Goal: Information Seeking & Learning: Learn about a topic

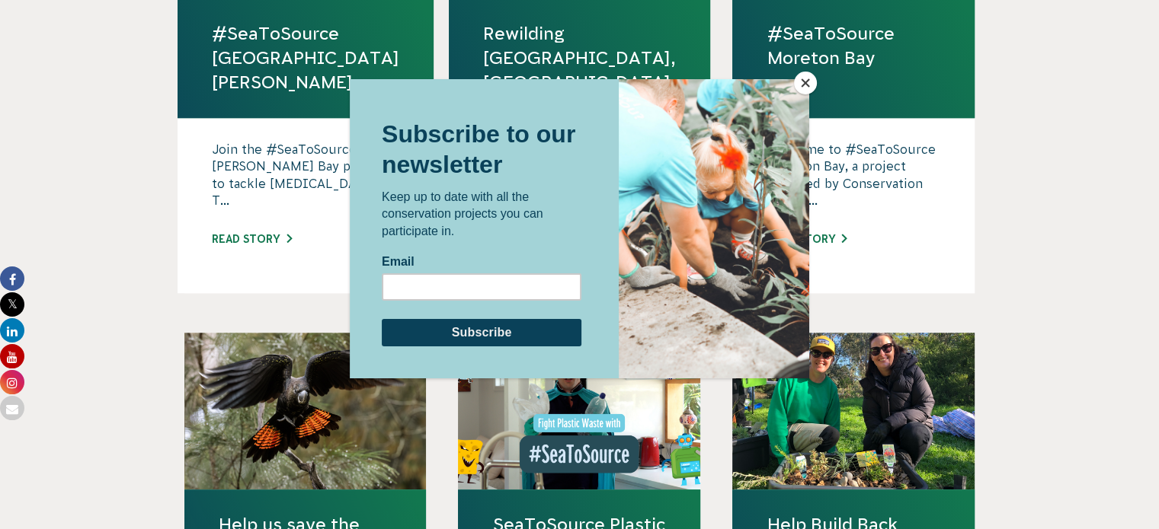
scroll to position [1142, 0]
click at [797, 91] on button "Close" at bounding box center [805, 83] width 23 height 23
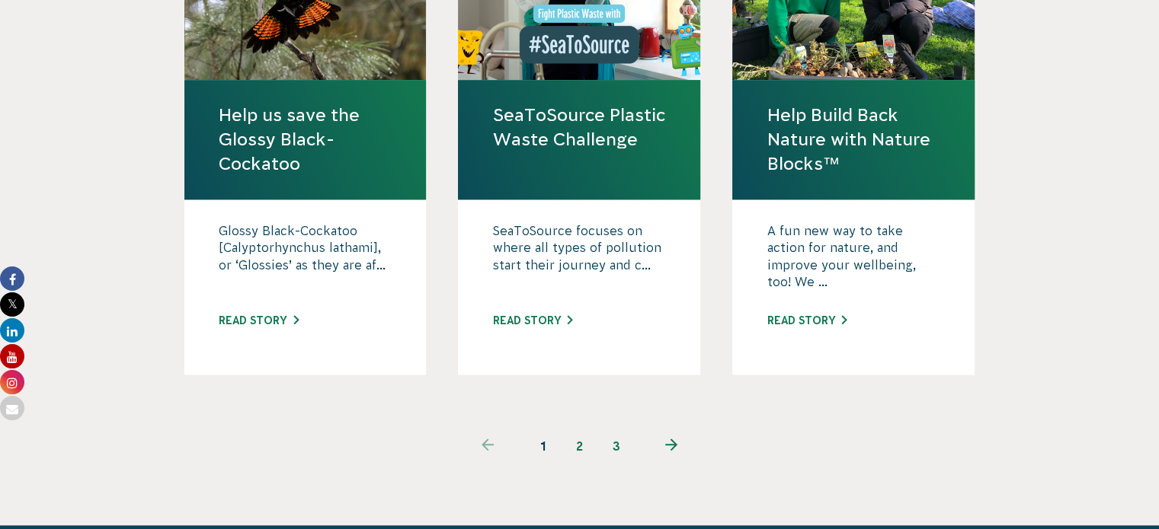
scroll to position [1496, 0]
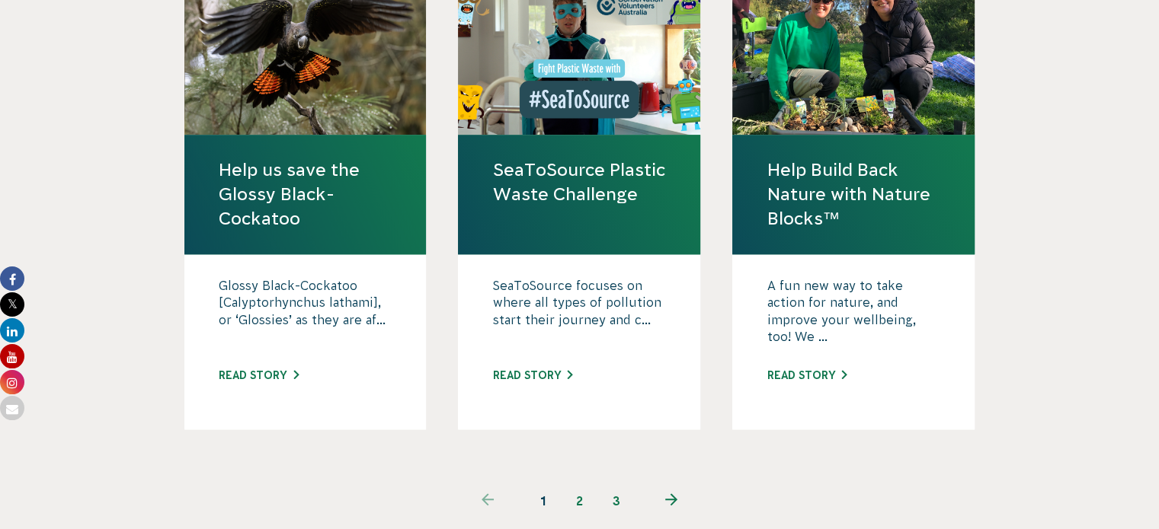
click at [578, 483] on link "2" at bounding box center [579, 501] width 37 height 37
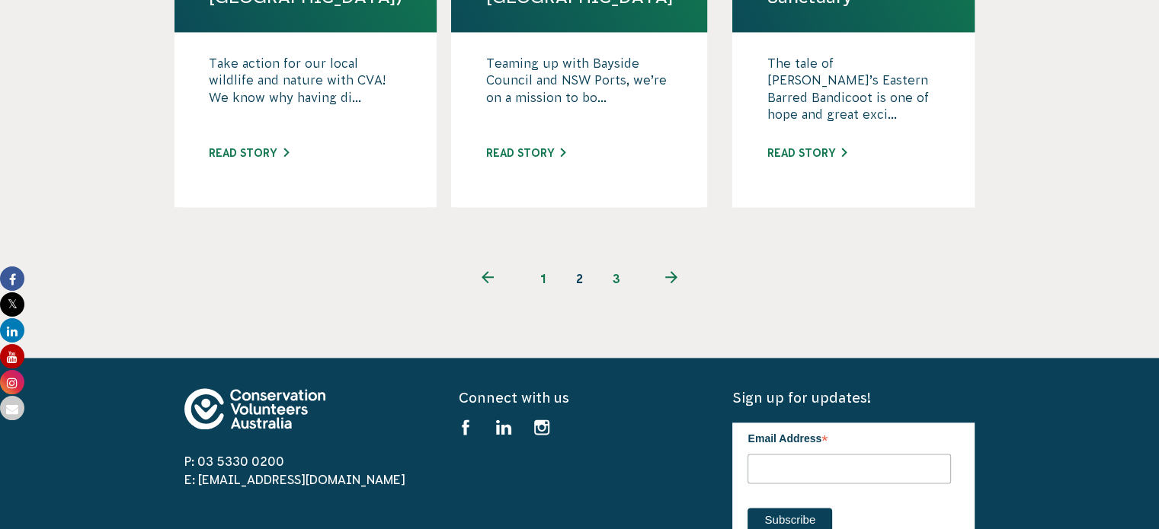
scroll to position [1783, 0]
click at [619, 261] on link "3" at bounding box center [616, 279] width 37 height 37
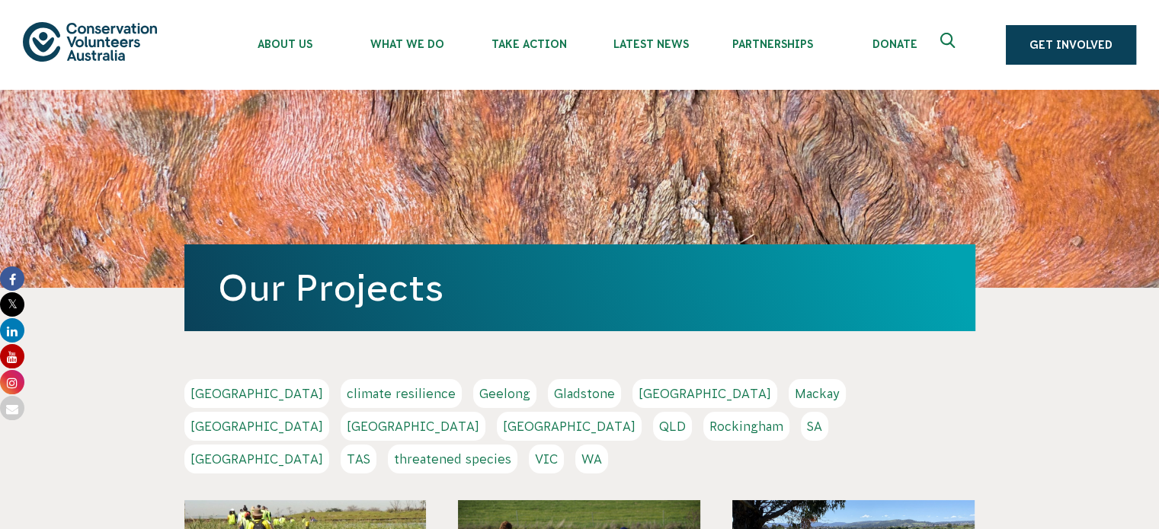
click at [507, 445] on link "threatened species" at bounding box center [453, 459] width 130 height 29
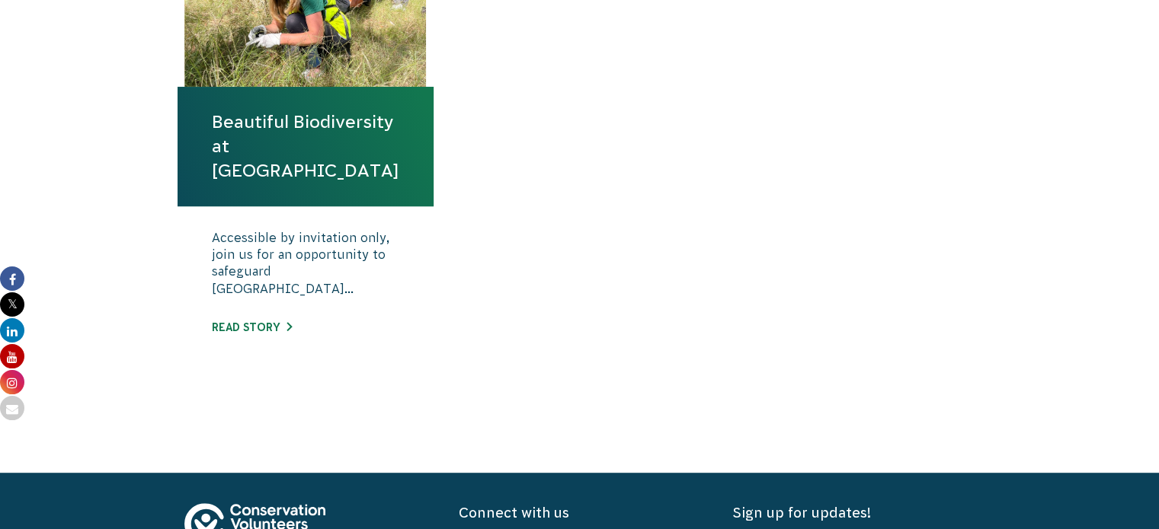
scroll to position [677, 0]
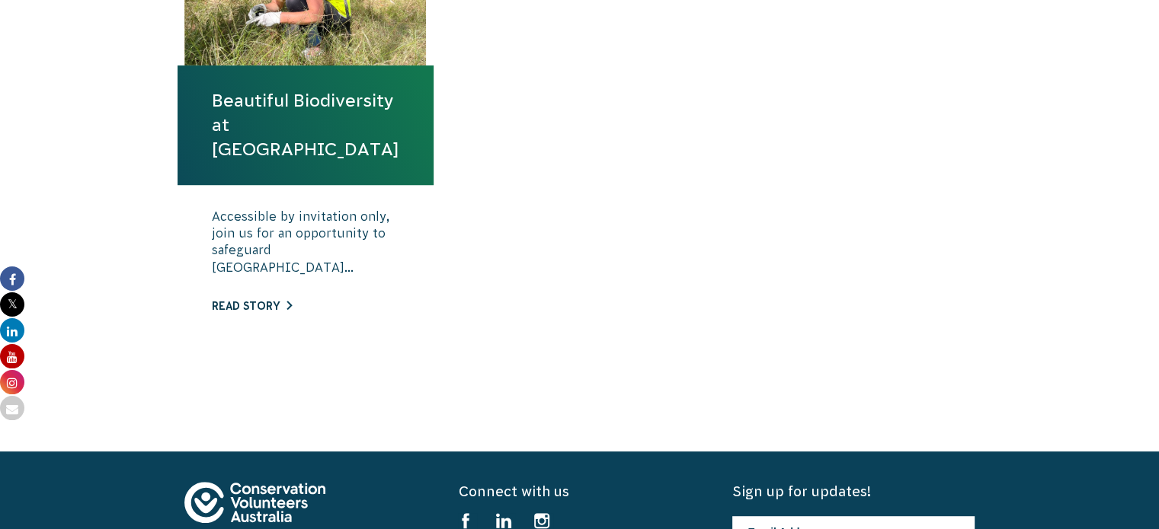
click at [259, 312] on link "Read story" at bounding box center [252, 306] width 80 height 12
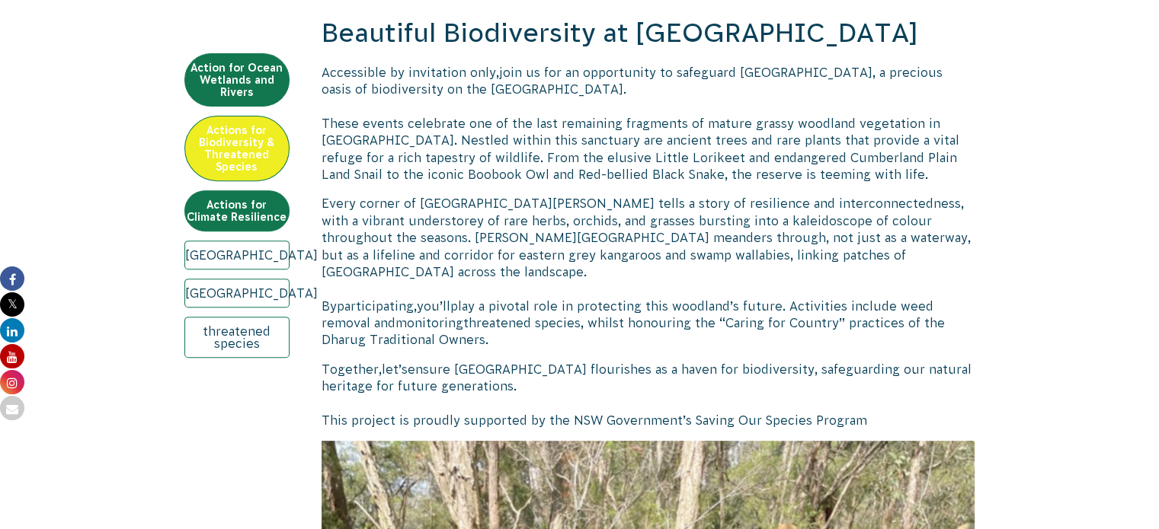
scroll to position [548, 0]
click at [587, 228] on p "Every corner of [GEOGRAPHIC_DATA][PERSON_NAME] tells a story of resilience and …" at bounding box center [648, 271] width 654 height 154
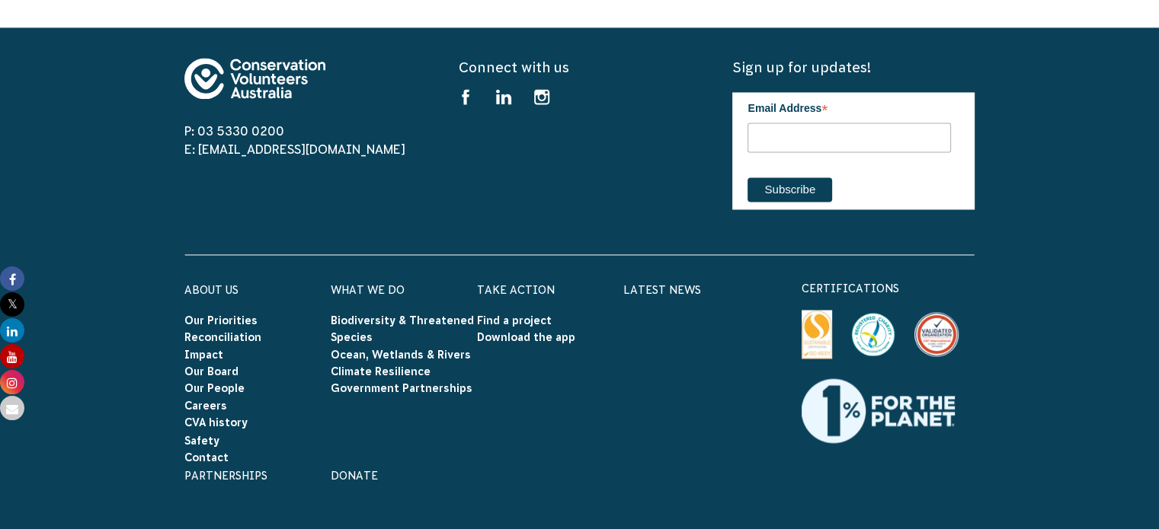
scroll to position [2481, 0]
